Goal: Find specific page/section: Find specific page/section

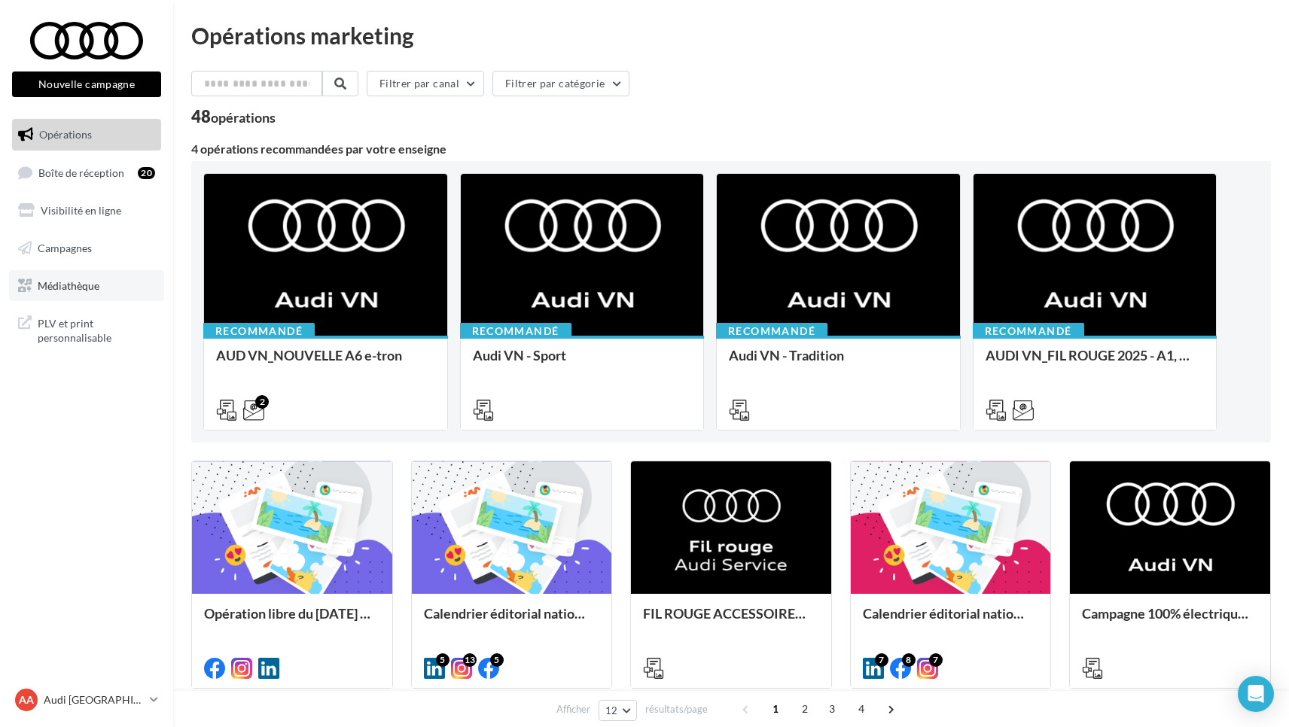
click at [72, 281] on span "Médiathèque" at bounding box center [69, 285] width 62 height 13
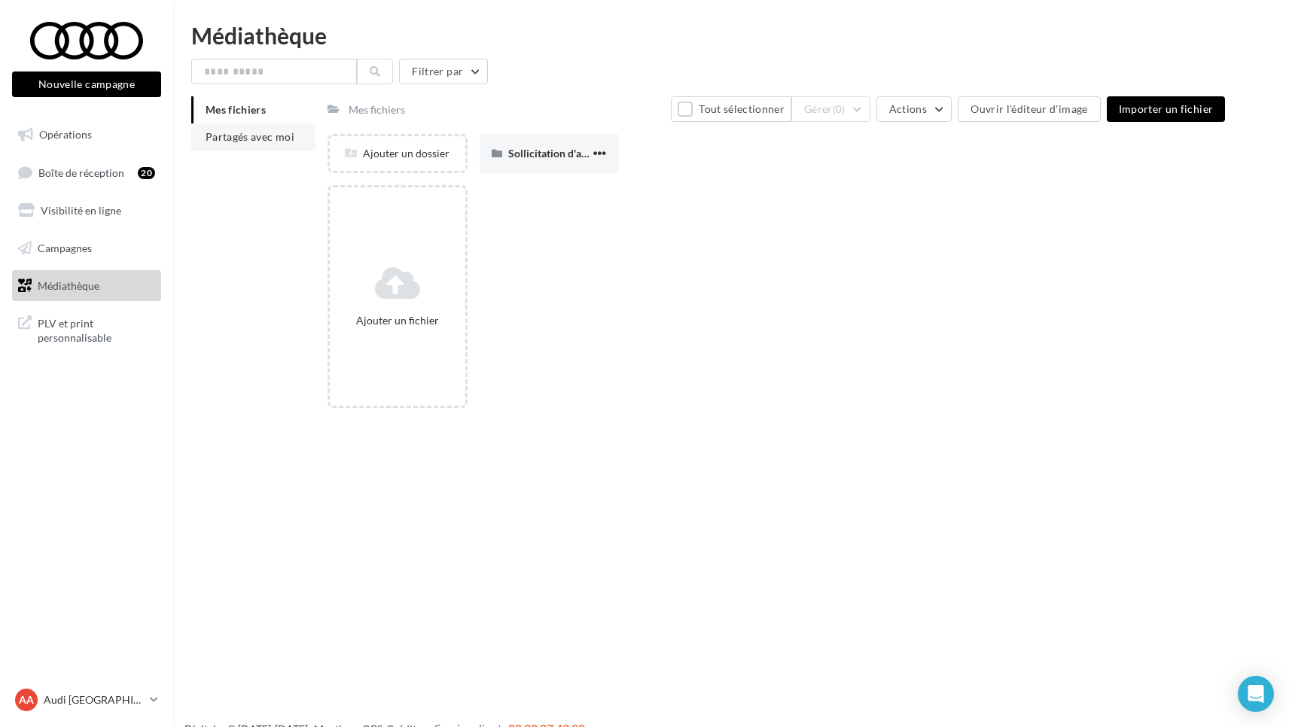
click at [227, 137] on span "Partagés avec moi" at bounding box center [249, 136] width 89 height 13
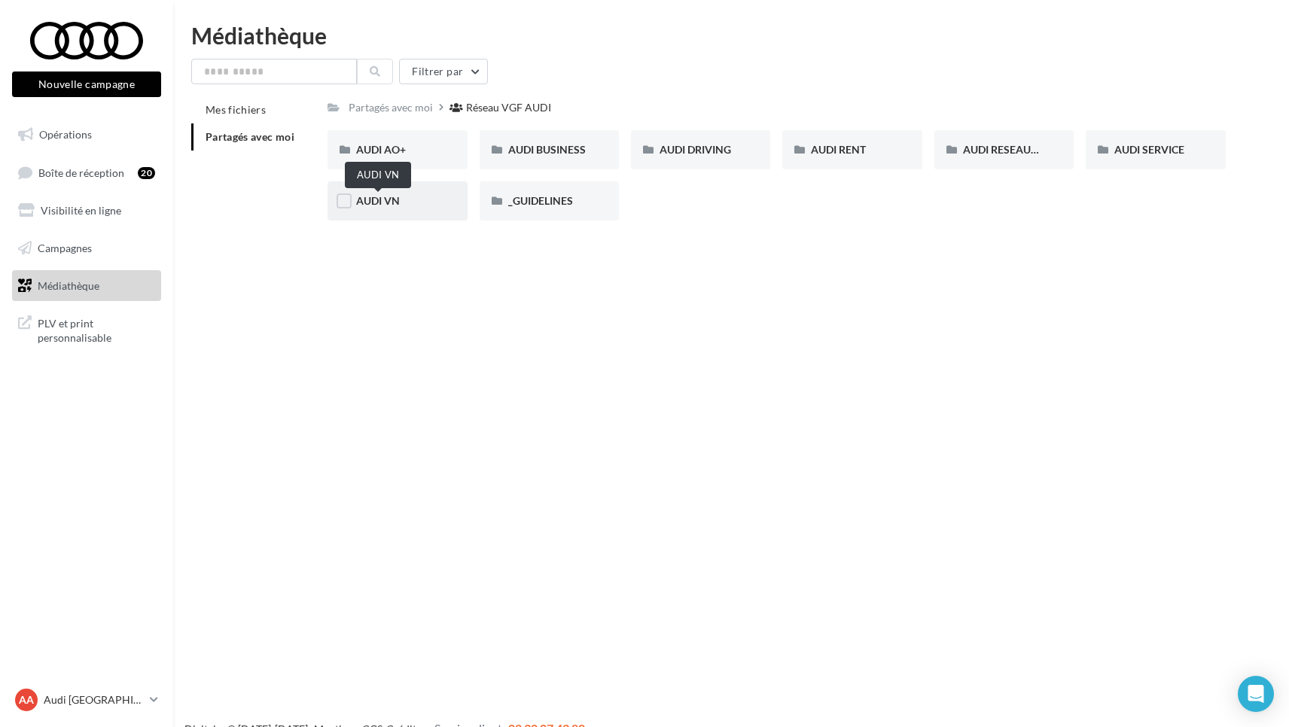
click at [369, 202] on span "AUDI VN" at bounding box center [378, 200] width 44 height 13
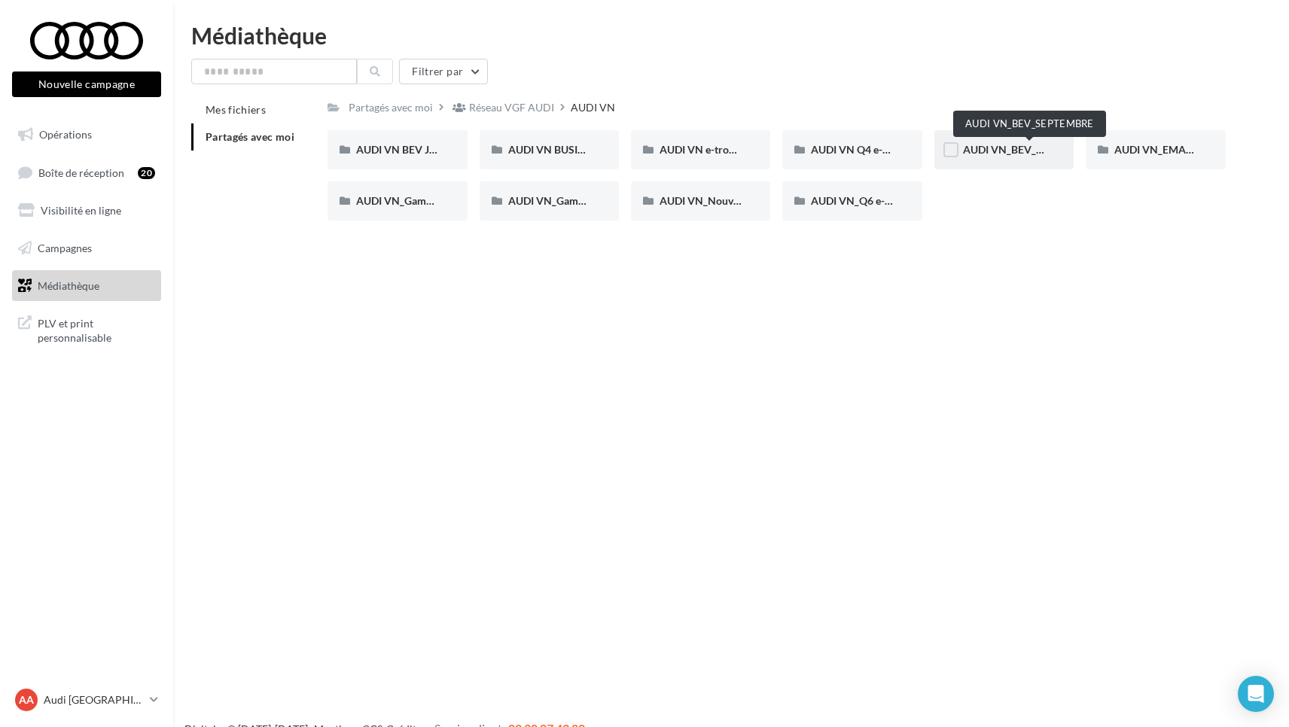
click at [1001, 151] on span "AUDI VN_BEV_SEPTEMBRE" at bounding box center [1029, 149] width 133 height 13
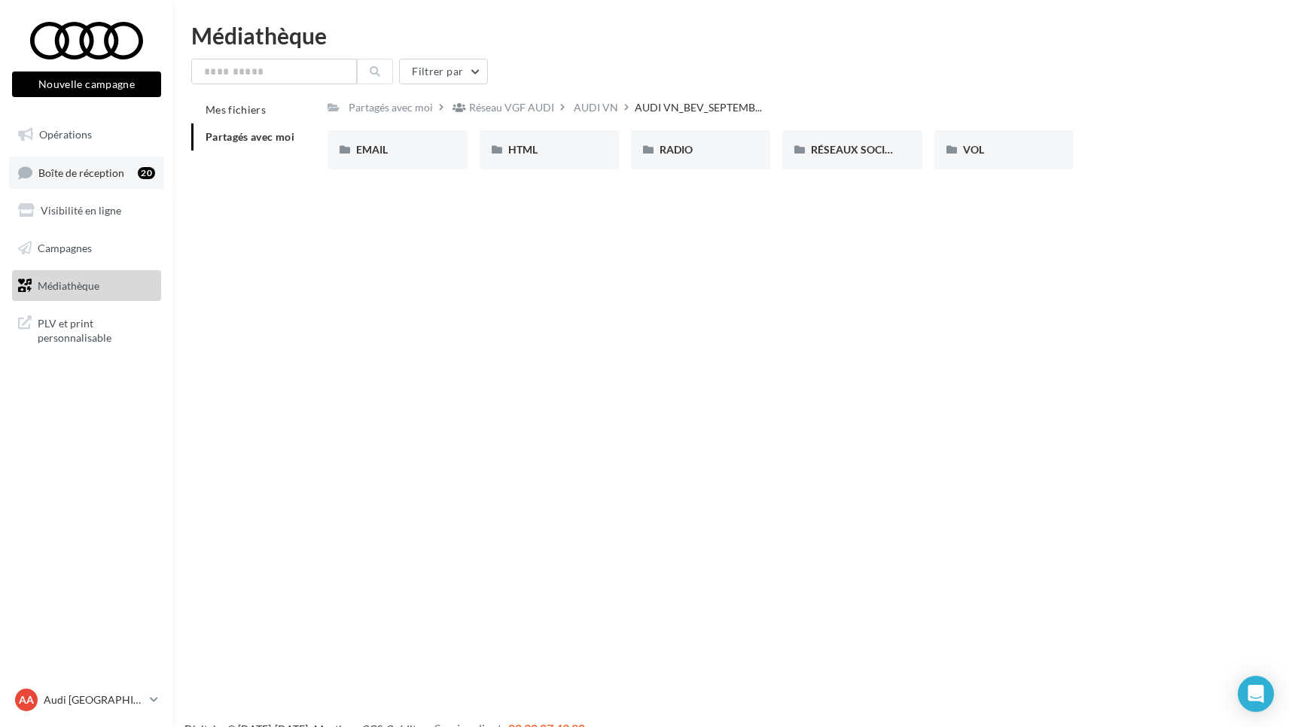
click at [58, 172] on span "Boîte de réception" at bounding box center [81, 172] width 86 height 13
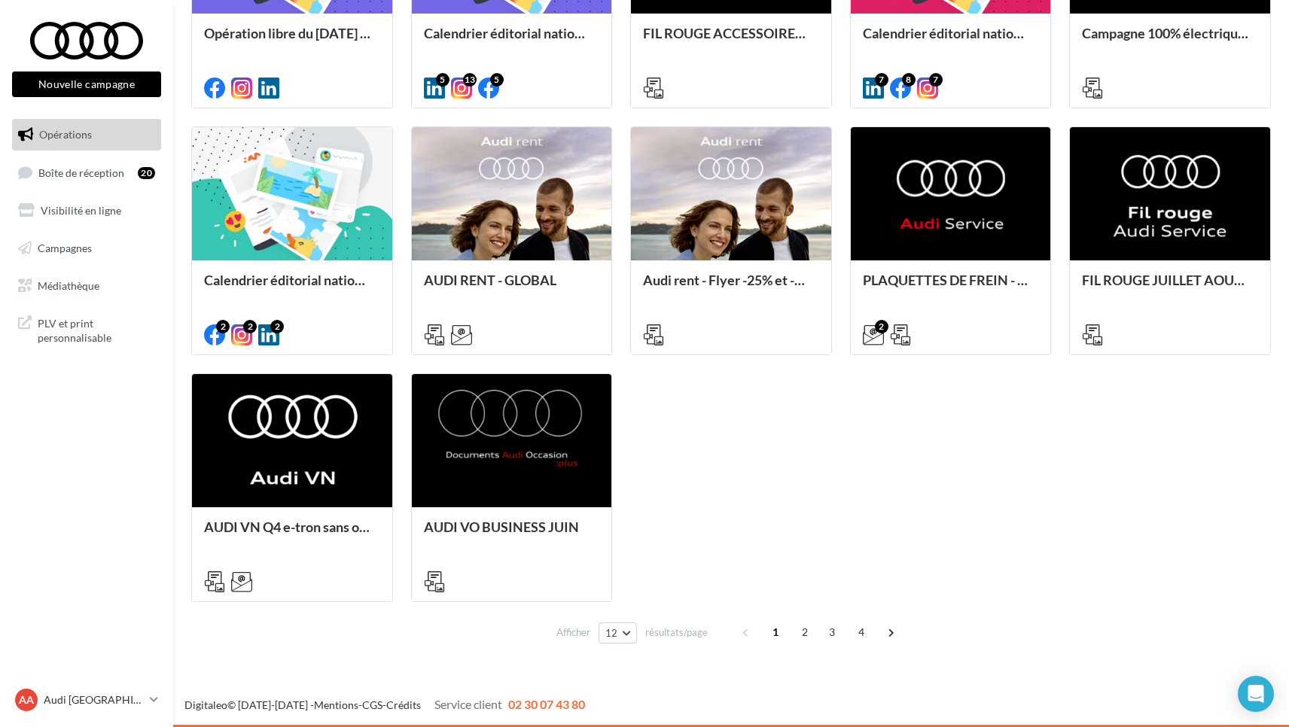
scroll to position [580, 0]
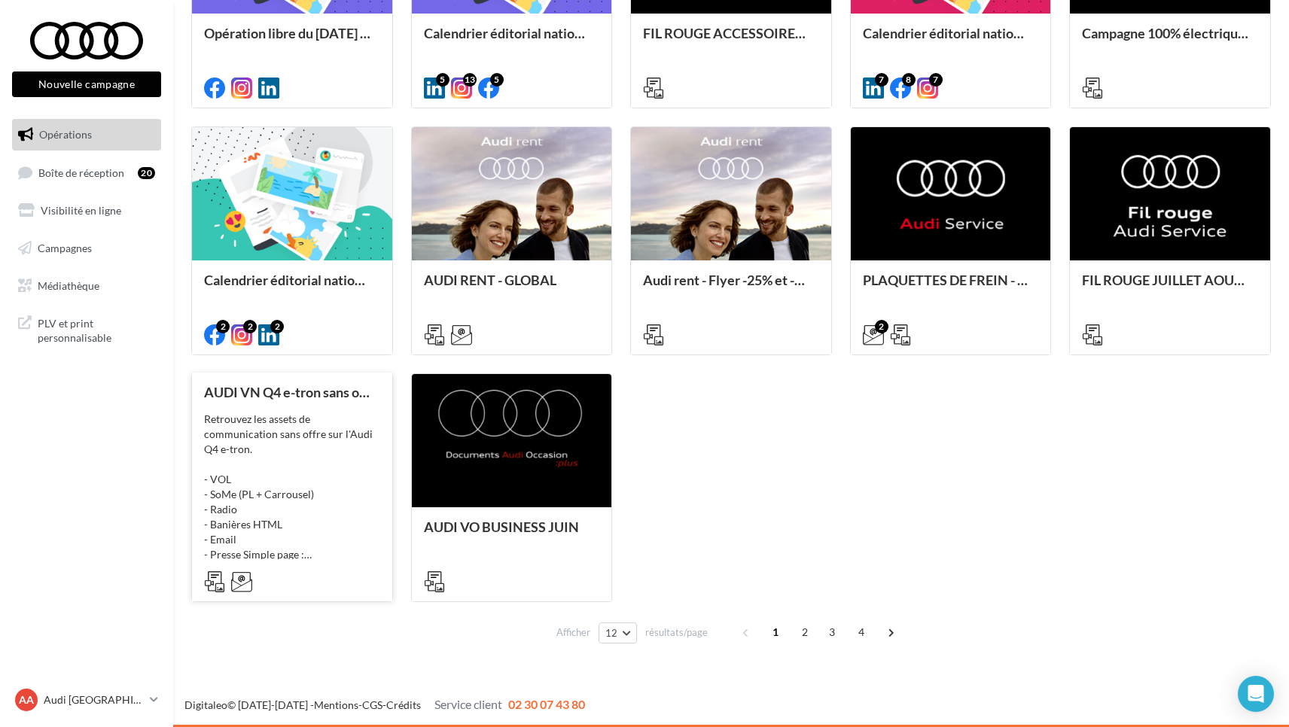
click at [261, 409] on div "AUDI VN Q4 e-tron sans offre Retrouvez les assets de communication sans offre s…" at bounding box center [292, 486] width 176 height 203
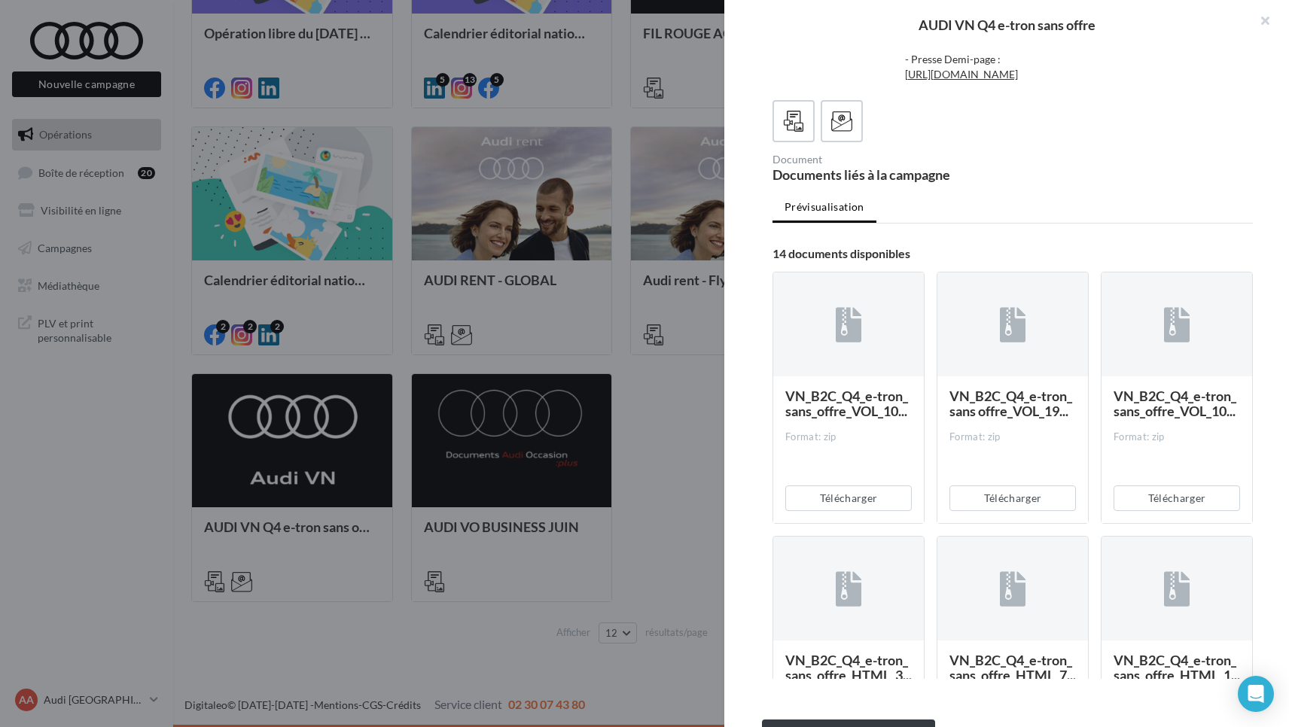
scroll to position [126, 0]
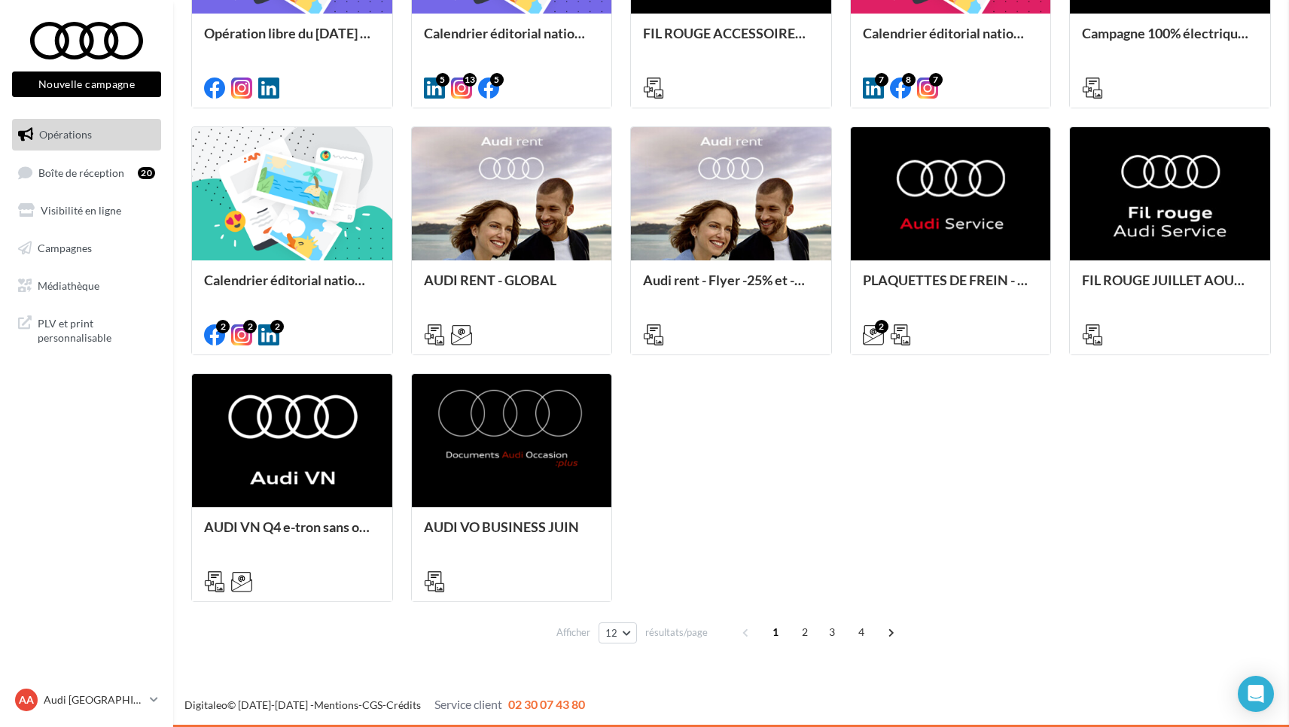
click at [191, 662] on div "AUDI VN Q4 e-tron sans offre Description Retrouvez les assets de communication …" at bounding box center [730, 662] width 1079 height 0
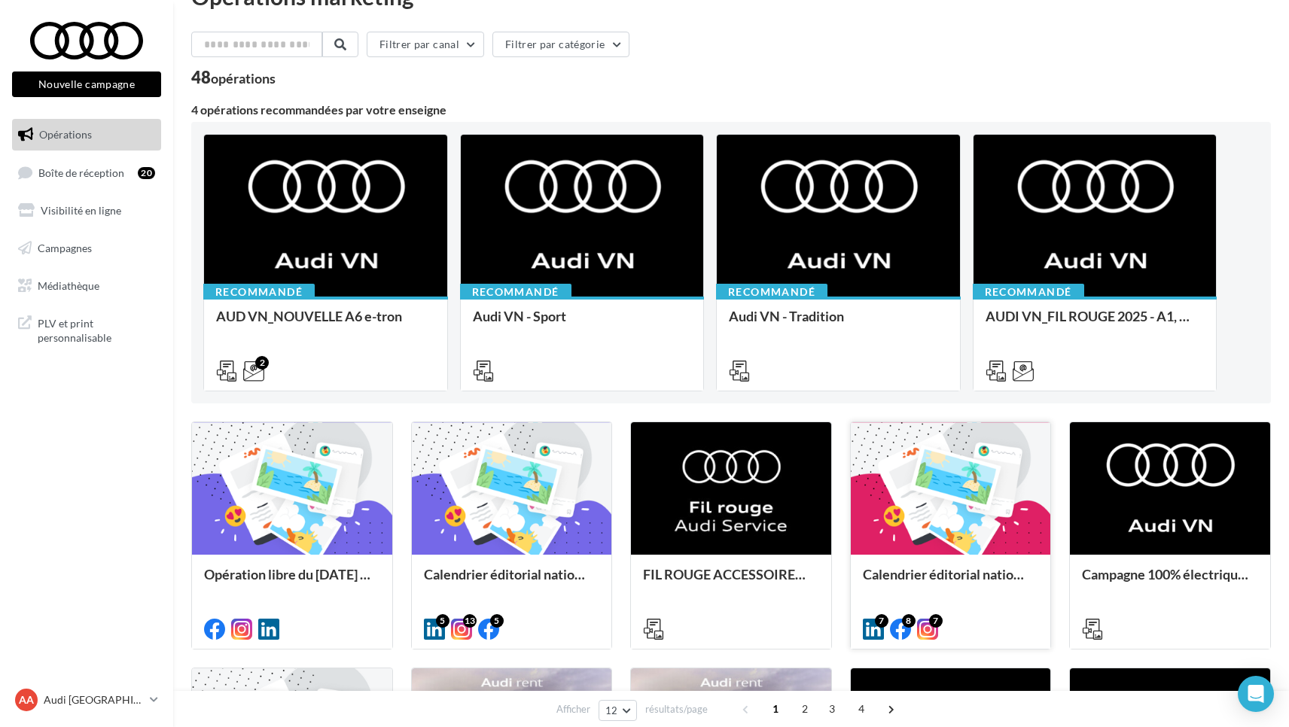
scroll to position [6, 0]
